Goal: Task Accomplishment & Management: Manage account settings

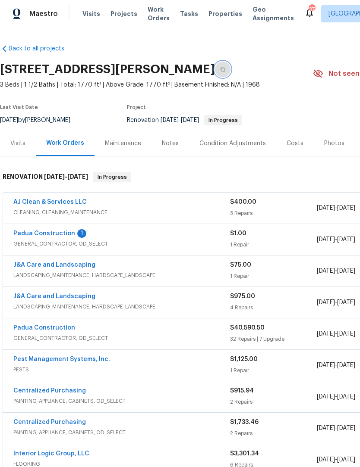
click at [225, 70] on icon "button" at bounding box center [222, 69] width 5 height 5
click at [169, 148] on div "Notes" at bounding box center [170, 143] width 38 height 25
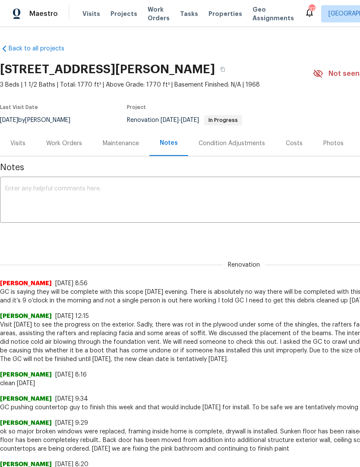
click at [51, 197] on textarea at bounding box center [243, 201] width 477 height 30
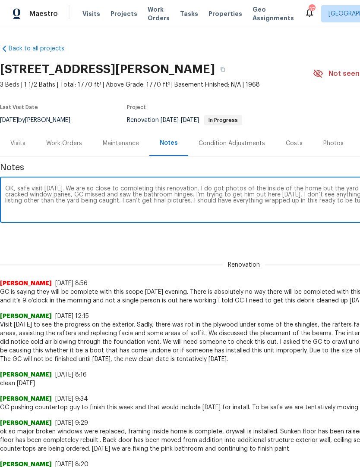
scroll to position [0, 128]
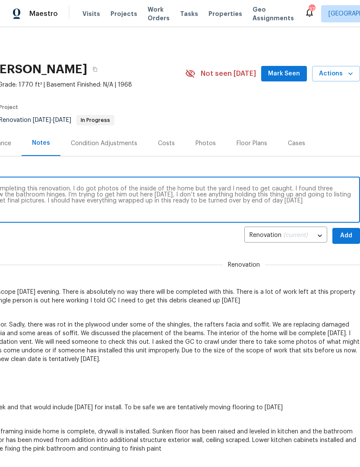
click at [287, 76] on span "Mark Seen" at bounding box center [284, 74] width 32 height 11
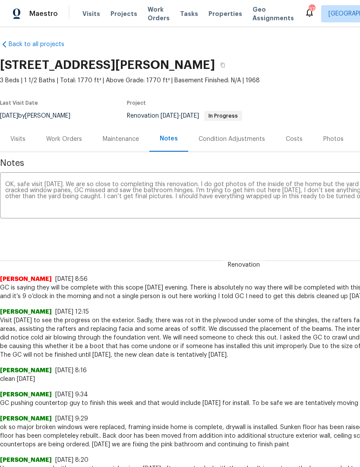
scroll to position [5, 3]
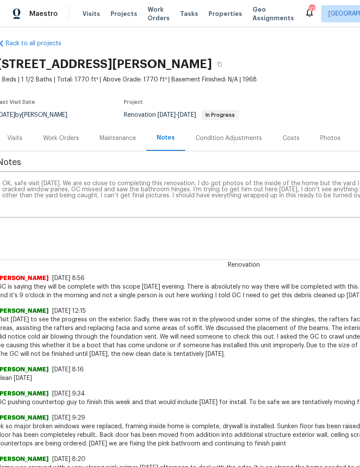
click at [62, 197] on textarea "OK, safe visit [DATE]. We are so close to completing this renovation. I do got …" at bounding box center [240, 196] width 477 height 30
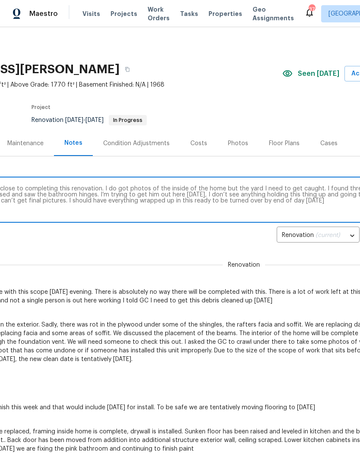
scroll to position [0, 96]
click at [156, 202] on textarea "OK, safe visit [DATE]. We are so close to completing this renovation. I do got …" at bounding box center [147, 201] width 477 height 30
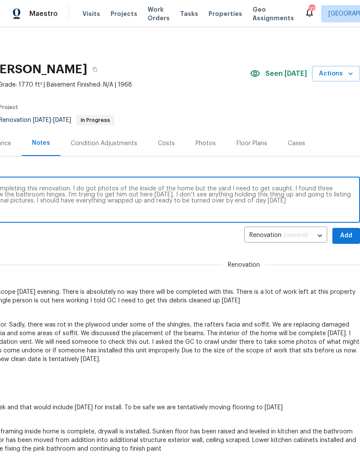
scroll to position [0, 128]
type textarea "OK, safe visit [DATE]. We are so close to completing this renovation. I do got …"
click at [346, 236] on span "Add" at bounding box center [346, 236] width 14 height 11
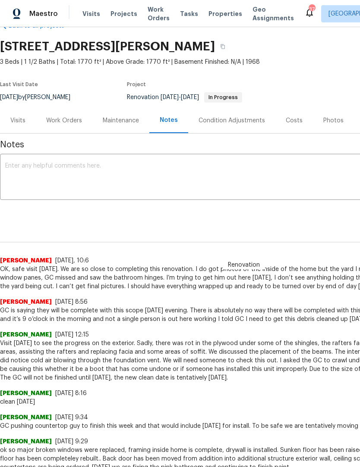
scroll to position [23, 0]
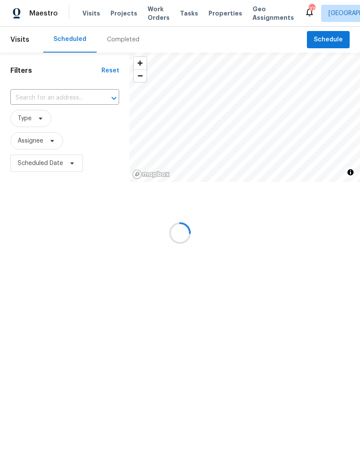
scroll to position [0, 0]
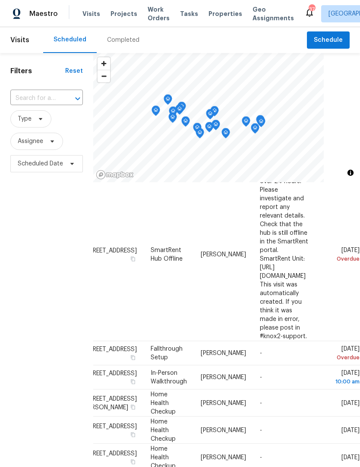
scroll to position [272, 76]
click at [0, 0] on icon at bounding box center [0, 0] width 0 height 0
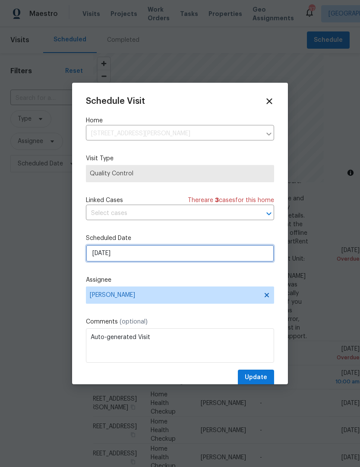
click at [144, 258] on input "9/22/2025" at bounding box center [180, 253] width 188 height 17
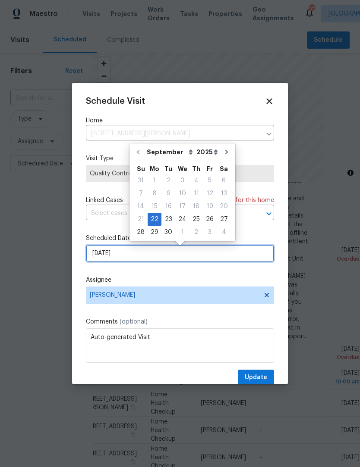
scroll to position [0, 0]
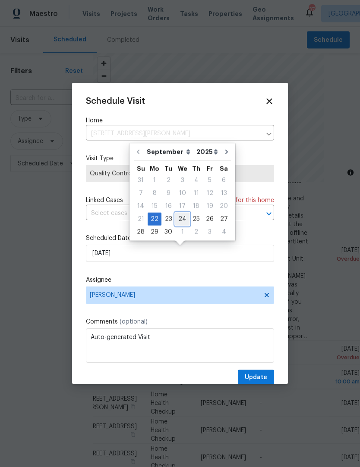
click at [181, 221] on div "24" at bounding box center [182, 219] width 14 height 12
type input "9/24/2025"
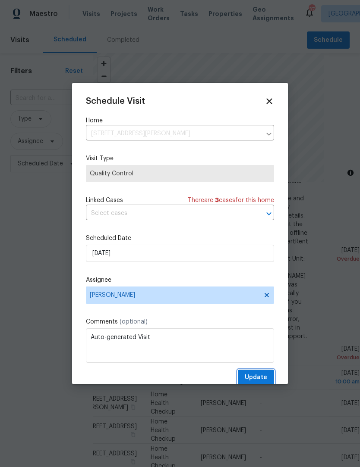
click at [252, 383] on span "Update" at bounding box center [256, 378] width 22 height 11
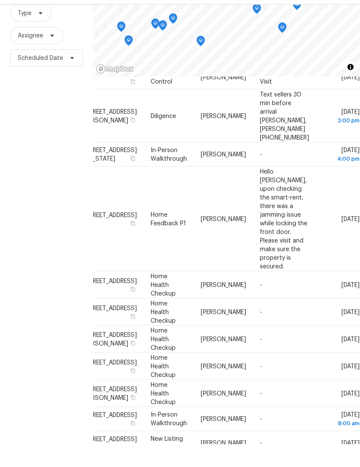
scroll to position [28, 0]
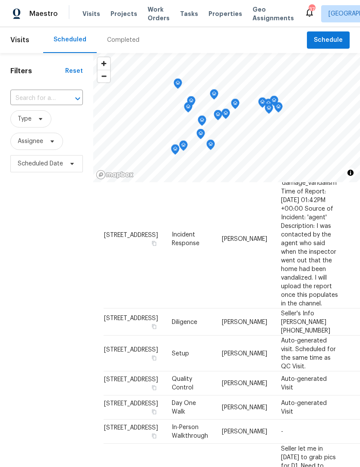
scroll to position [70, 0]
